Goal: Transaction & Acquisition: Subscribe to service/newsletter

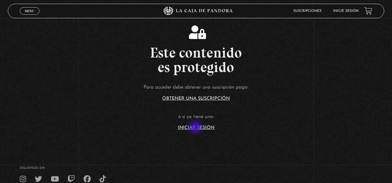
click at [196, 128] on link "Iniciar Sesión" at bounding box center [196, 128] width 37 height 5
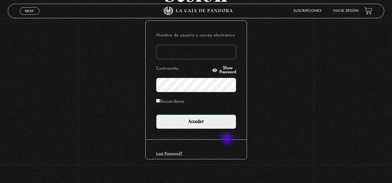
scroll to position [67, 0]
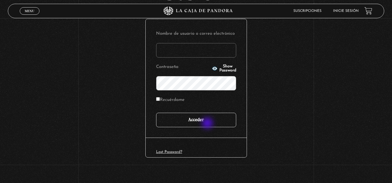
type input "marianna24al@gmail.com"
click at [208, 124] on input "Acceder" at bounding box center [196, 120] width 80 height 14
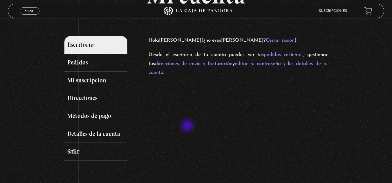
scroll to position [53, 0]
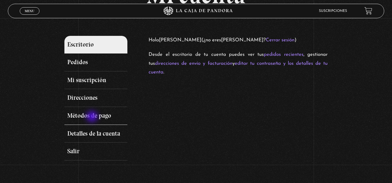
click at [92, 117] on link "Métodos de pago" at bounding box center [95, 116] width 63 height 18
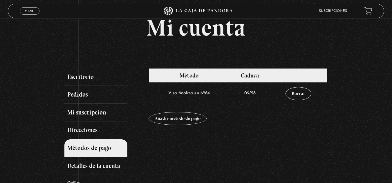
scroll to position [21, 0]
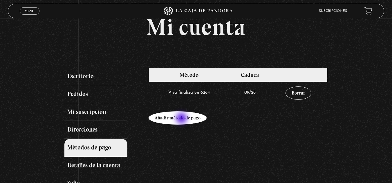
click at [182, 119] on link "Añadir método de pago" at bounding box center [177, 118] width 58 height 13
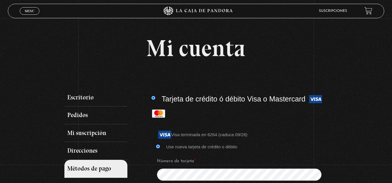
click at [182, 119] on li "Tarjeta de crédito ó débito Visa o Mastercard Visa terminada en 6264 (caduca 09…" at bounding box center [237, 181] width 173 height 179
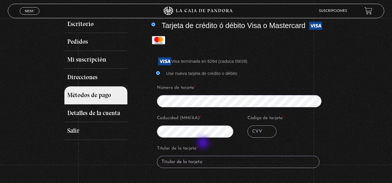
scroll to position [74, 0]
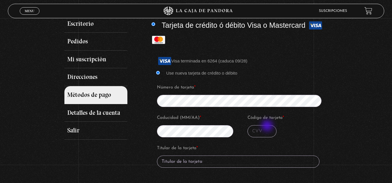
click at [268, 127] on input "Código de tarjeta *" at bounding box center [261, 131] width 29 height 12
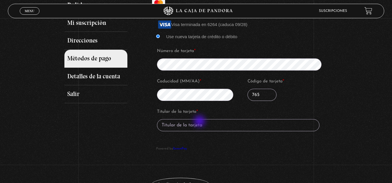
type input "765"
click at [200, 122] on input "Titular de la tarjeta *" at bounding box center [238, 125] width 162 height 12
type input "Mariana Arguedas Leiva"
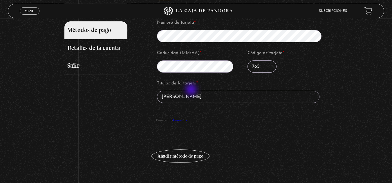
scroll to position [139, 0]
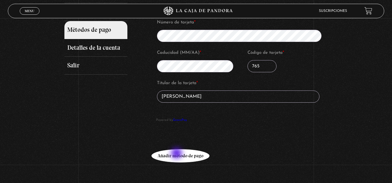
click at [177, 154] on button "Añadir método de pago" at bounding box center [180, 156] width 58 height 13
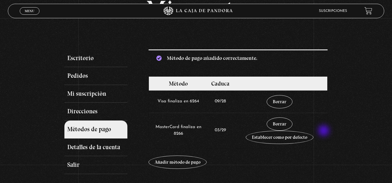
scroll to position [40, 0]
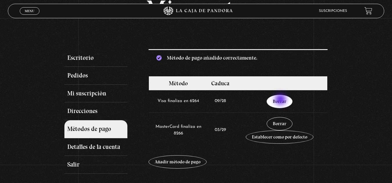
click at [281, 100] on link "Borrar" at bounding box center [279, 101] width 26 height 13
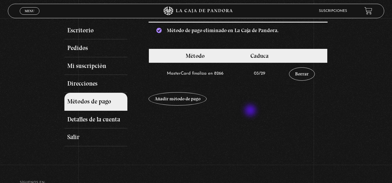
scroll to position [68, 0]
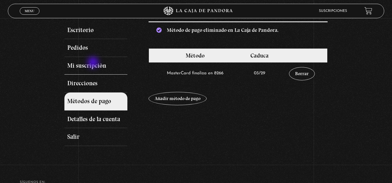
click at [94, 63] on link "Mi suscripción" at bounding box center [95, 66] width 63 height 18
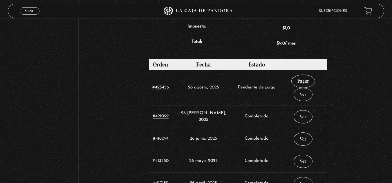
scroll to position [230, 0]
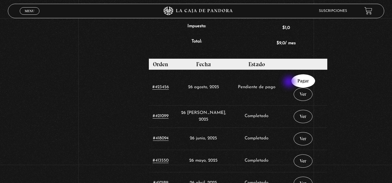
click at [291, 83] on link "Pagar" at bounding box center [303, 80] width 24 height 13
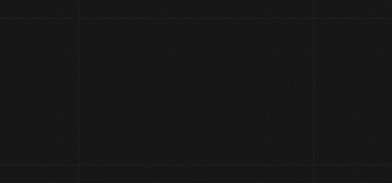
select select "CR-H"
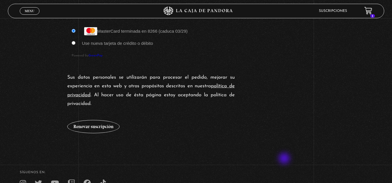
scroll to position [531, 0]
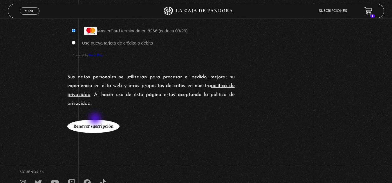
click at [96, 120] on button "Renovar suscripción" at bounding box center [93, 126] width 52 height 13
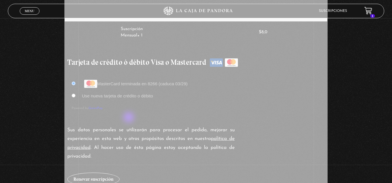
scroll to position [478, 0]
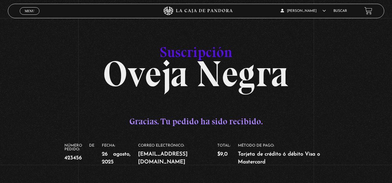
scroll to position [1, 0]
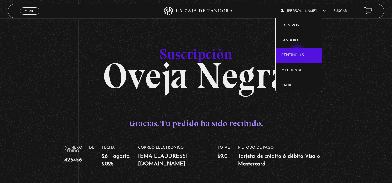
click at [297, 52] on link "Centinelas" at bounding box center [298, 55] width 46 height 15
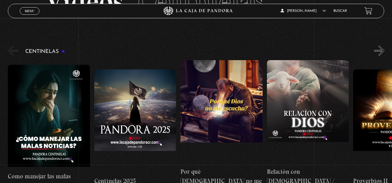
scroll to position [53, 0]
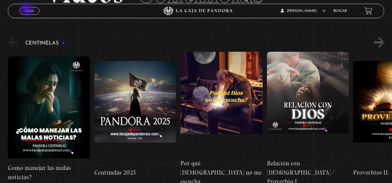
click at [27, 10] on span "Menu" at bounding box center [30, 10] width 10 height 3
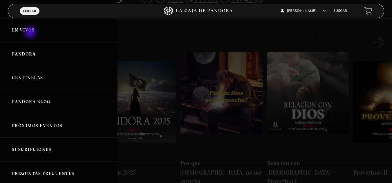
click at [31, 33] on link "En vivos" at bounding box center [58, 30] width 117 height 24
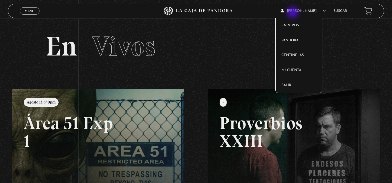
click at [293, 13] on article "Mariana Arguedas En vivos Pandora Centinelas Mi cuenta Salir" at bounding box center [303, 11] width 47 height 14
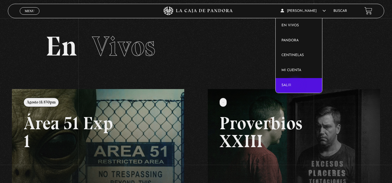
click at [296, 86] on link "Salir" at bounding box center [298, 85] width 46 height 15
